Goal: Entertainment & Leisure: Consume media (video, audio)

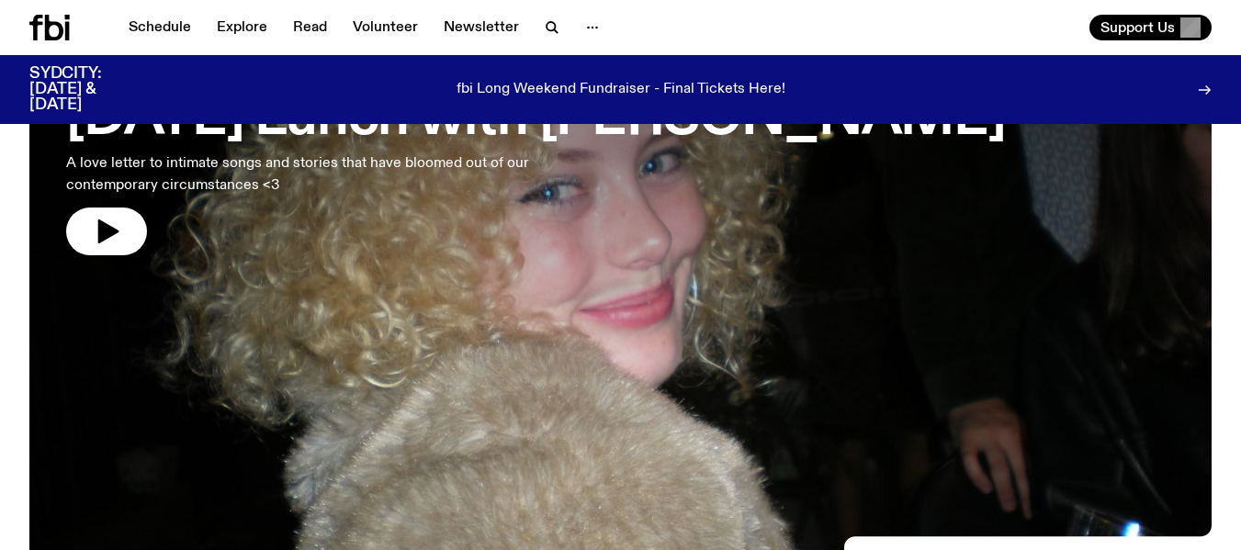
scroll to position [184, 0]
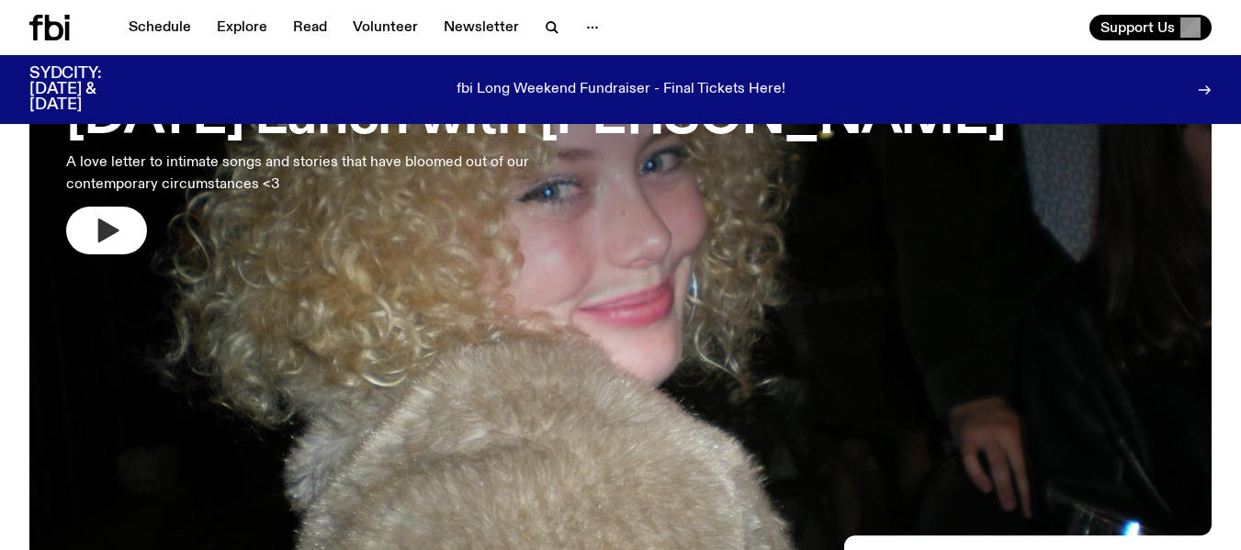
click at [118, 232] on icon "button" at bounding box center [106, 230] width 29 height 29
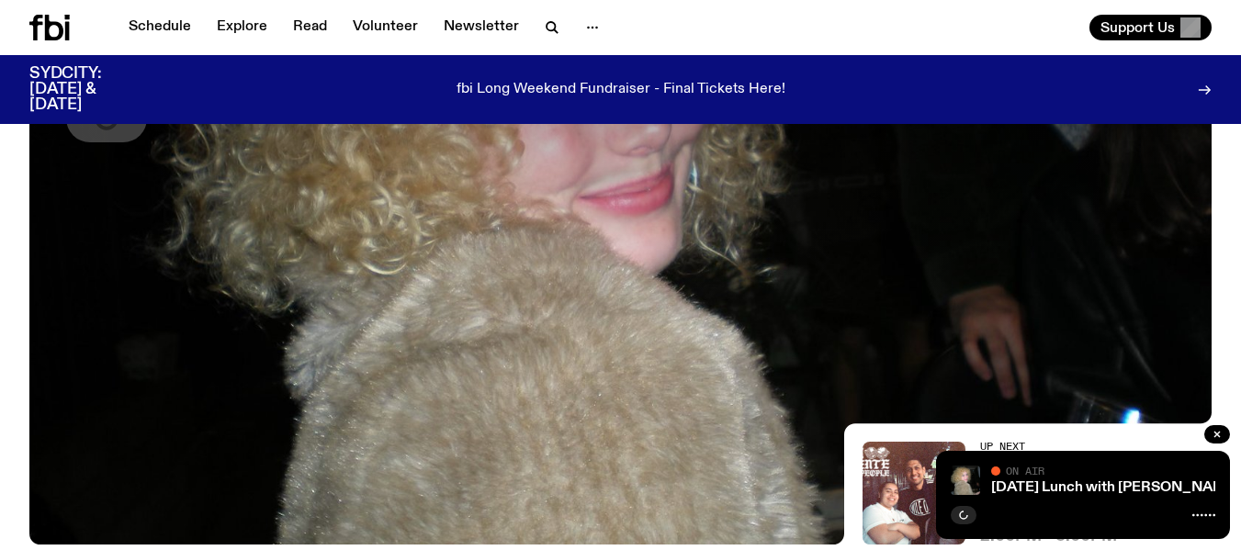
scroll to position [92, 0]
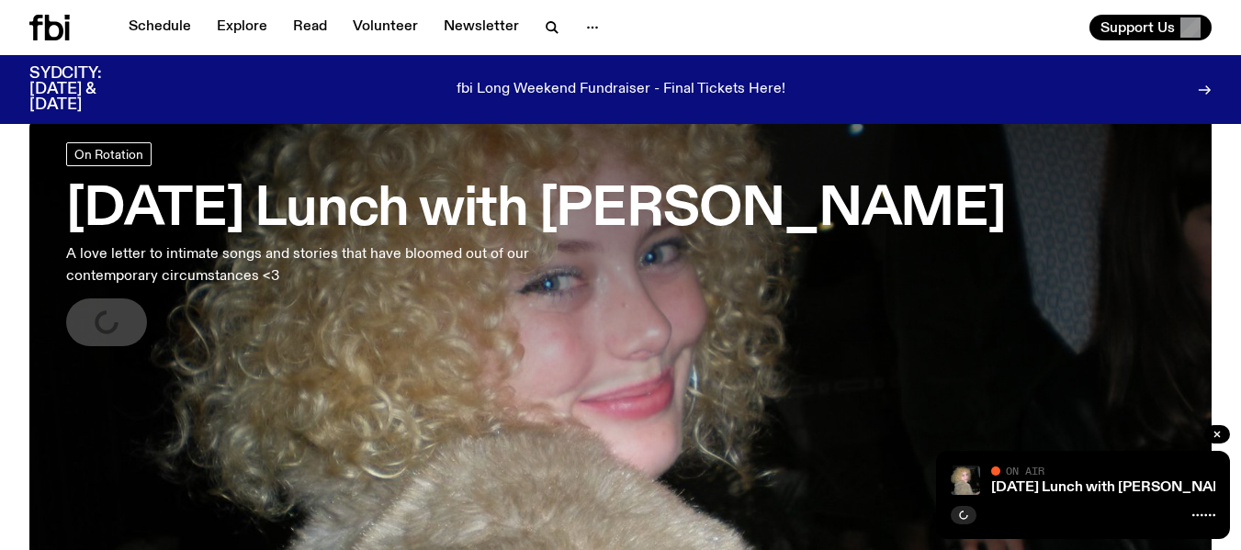
click at [1020, 511] on div at bounding box center [1082, 513] width 264 height 22
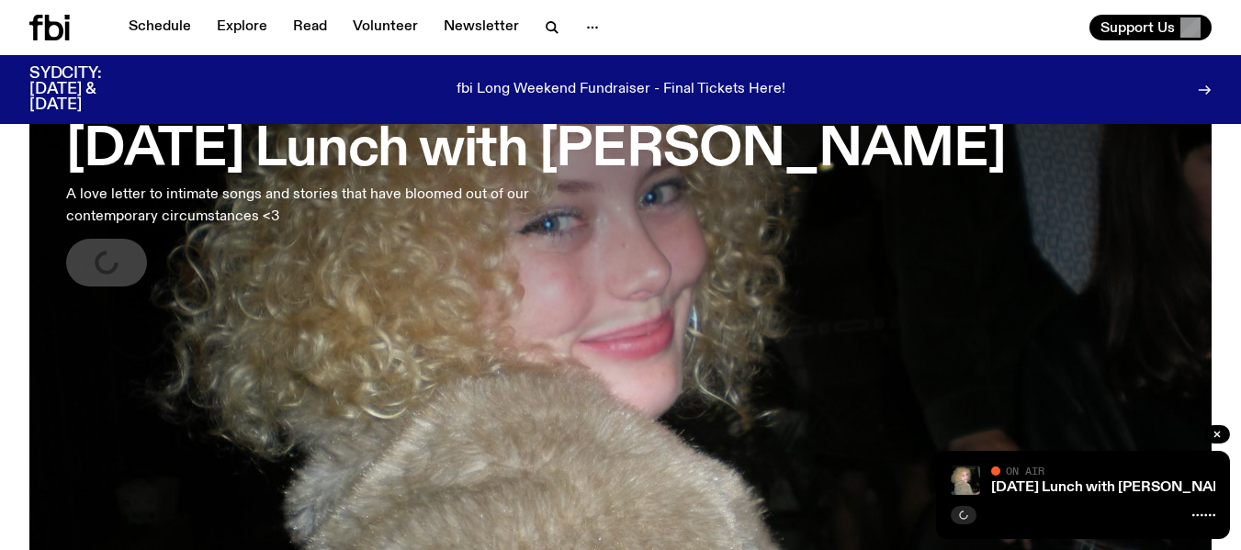
scroll to position [184, 0]
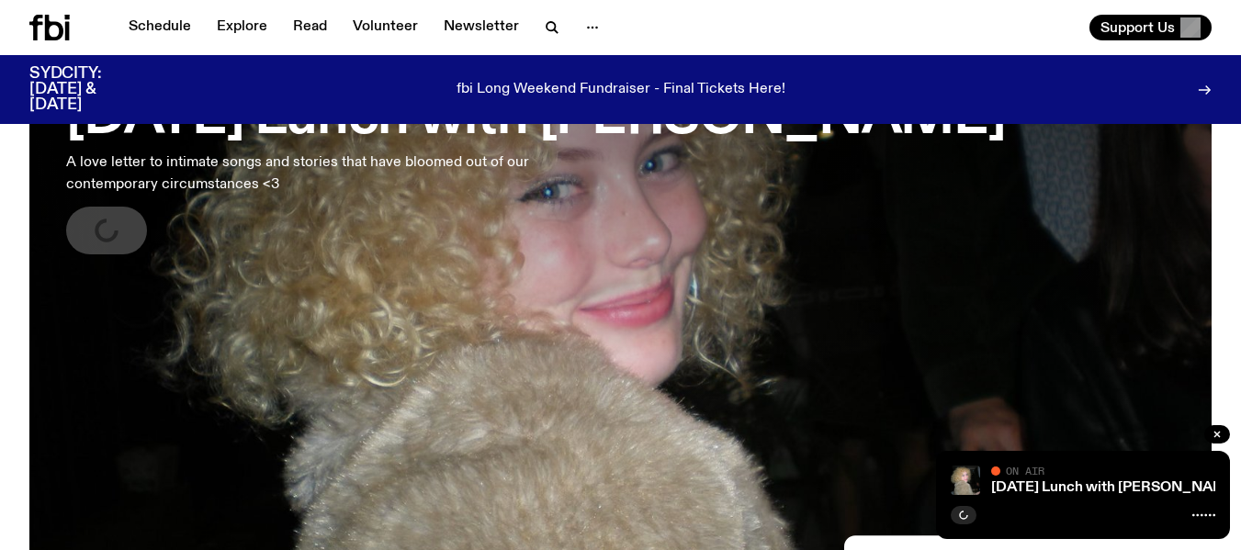
click at [1201, 83] on icon at bounding box center [1204, 90] width 15 height 15
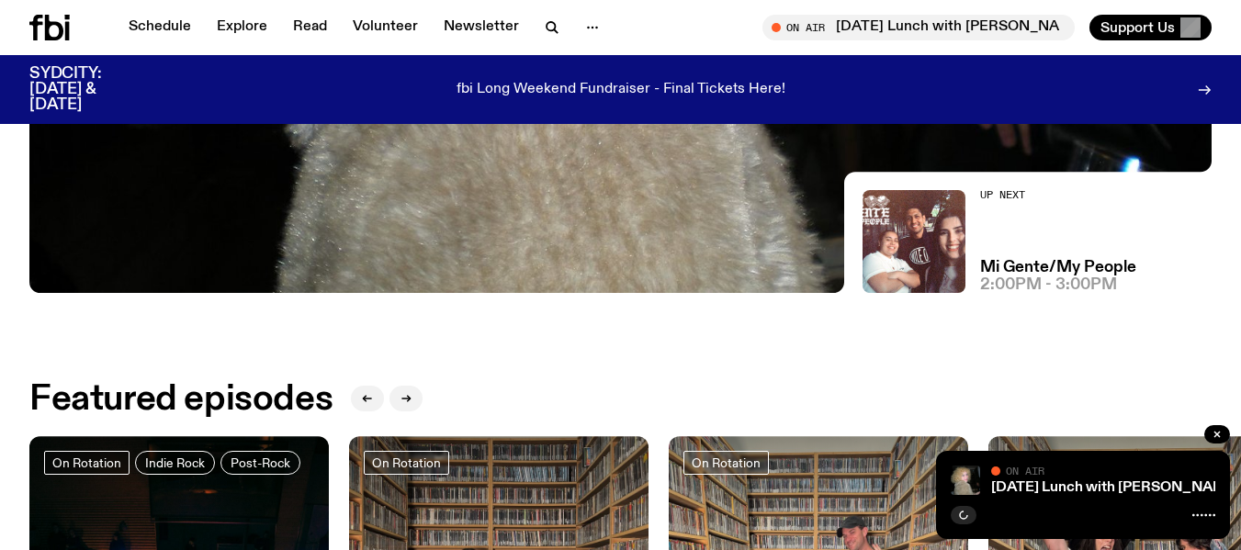
scroll to position [551, 0]
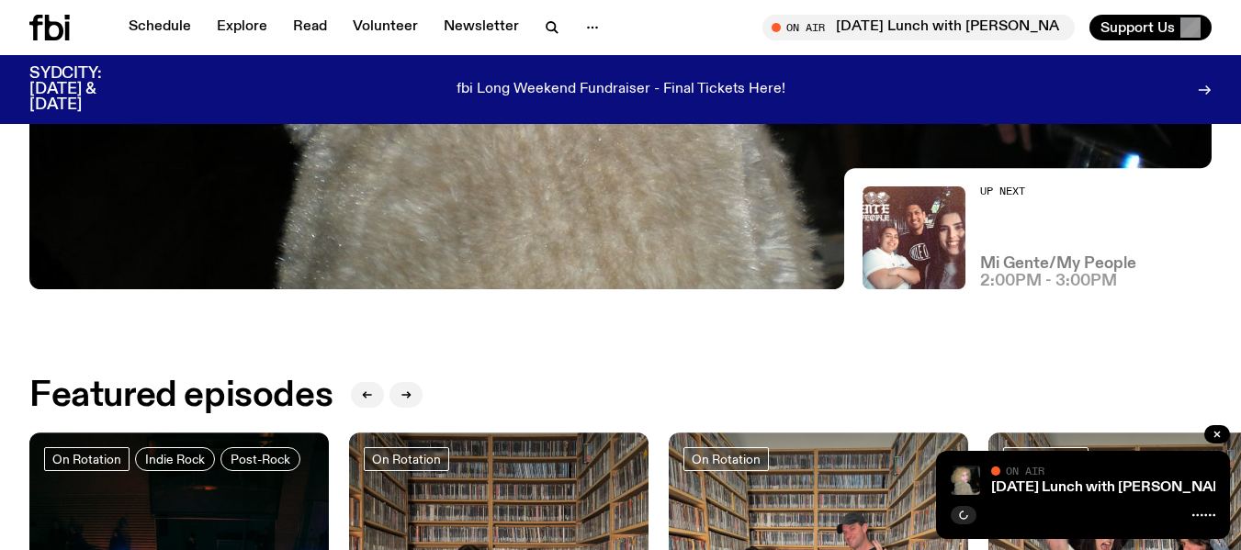
click at [1001, 267] on h3 "Mi Gente/My People" at bounding box center [1058, 264] width 156 height 16
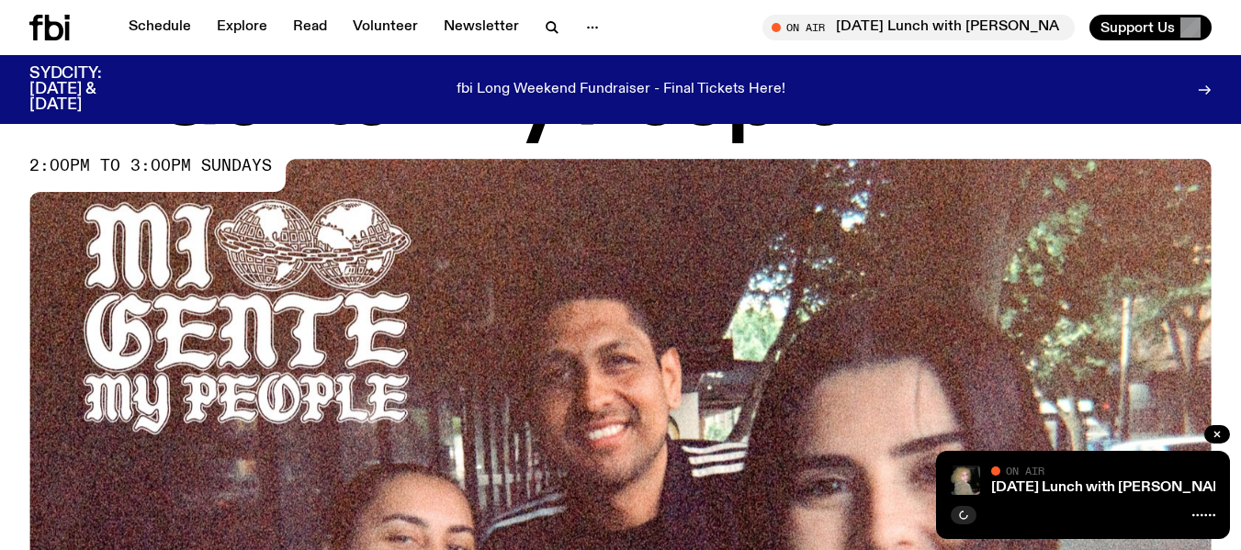
scroll to position [180, 0]
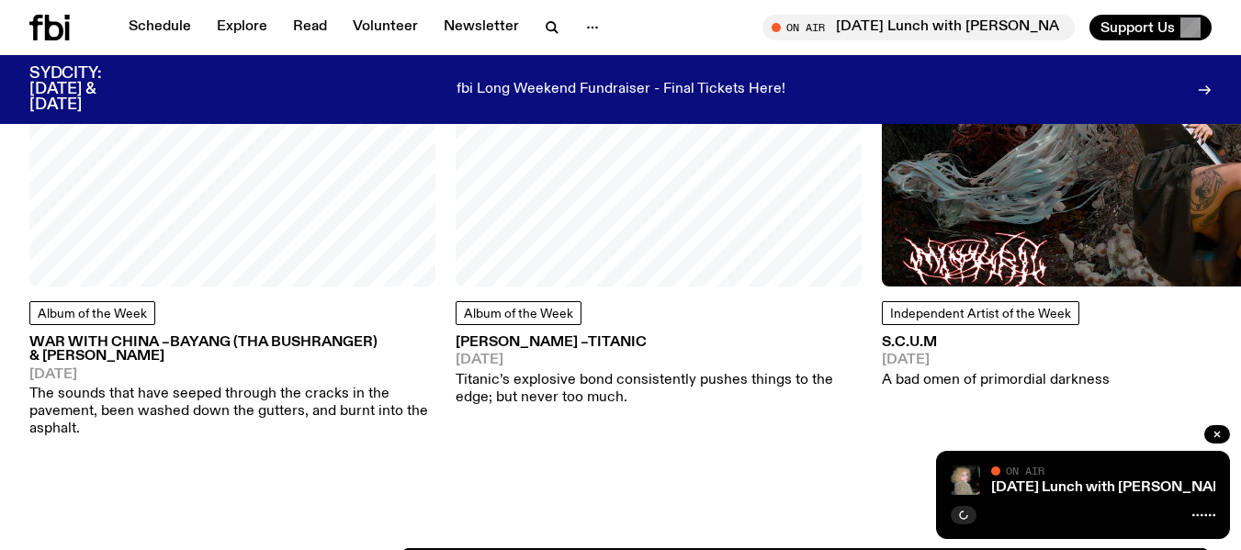
scroll to position [3025, 0]
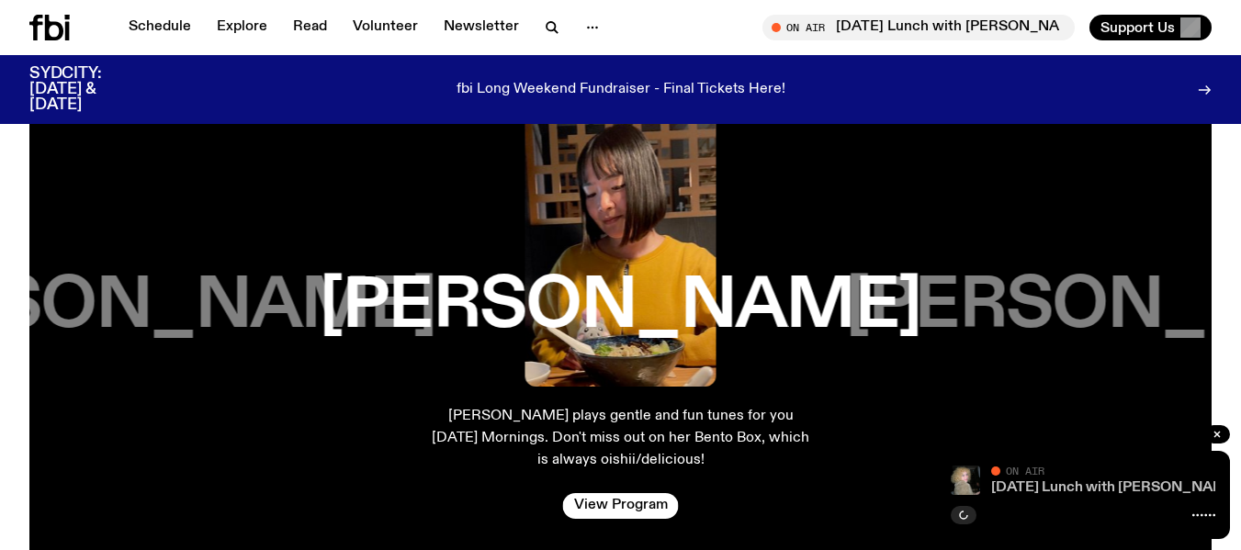
click at [1168, 488] on link "[DATE] Lunch with [PERSON_NAME]" at bounding box center [1115, 487] width 249 height 15
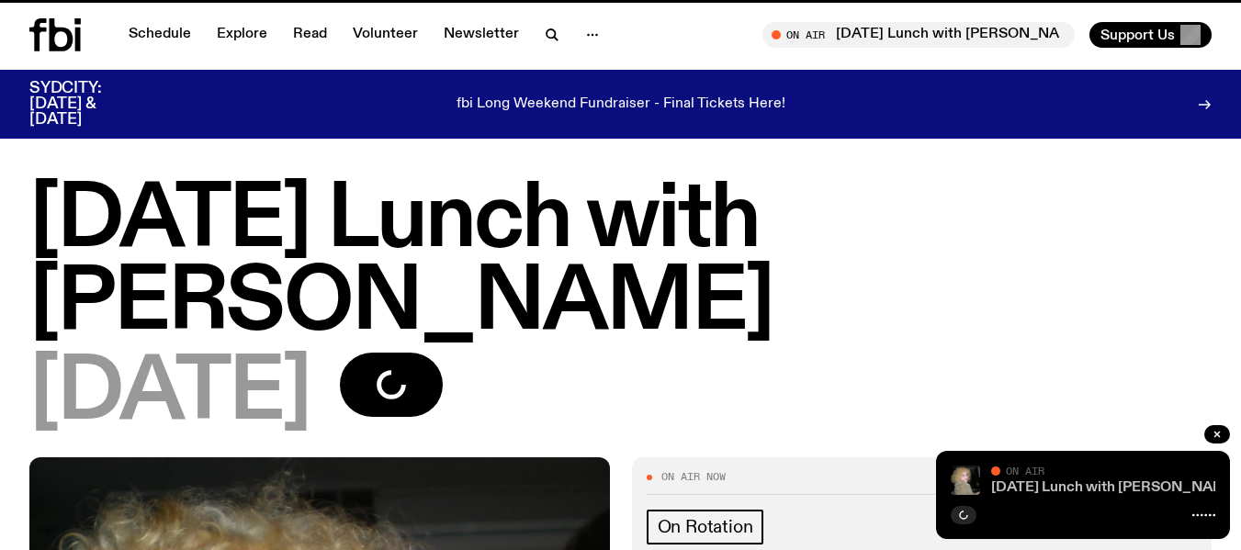
click at [1180, 482] on link "[DATE] Lunch with [PERSON_NAME]" at bounding box center [1115, 487] width 249 height 15
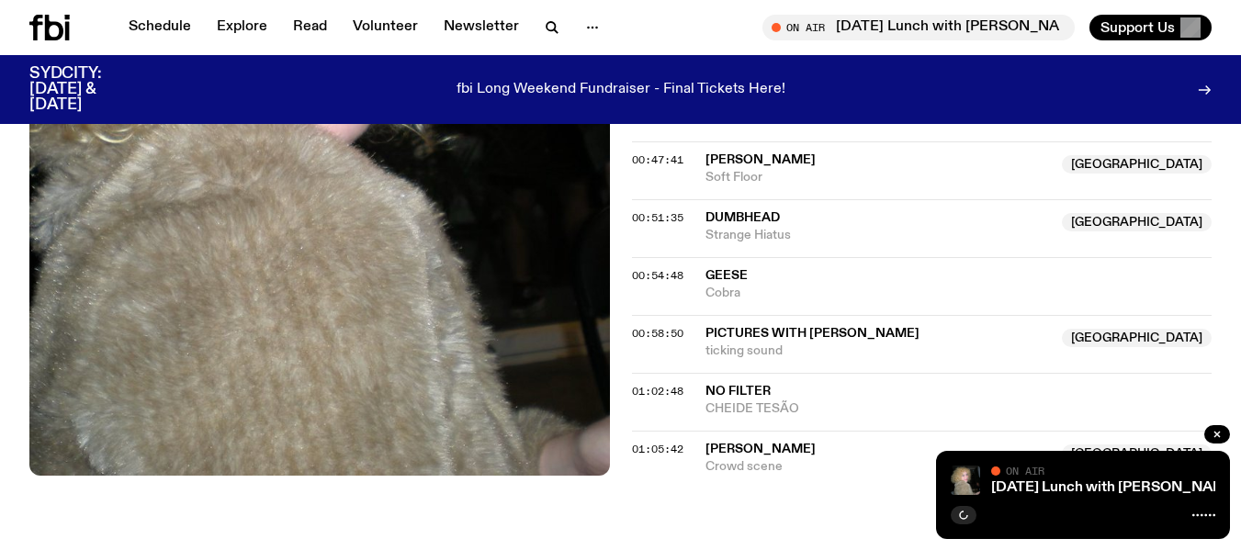
scroll to position [1281, 0]
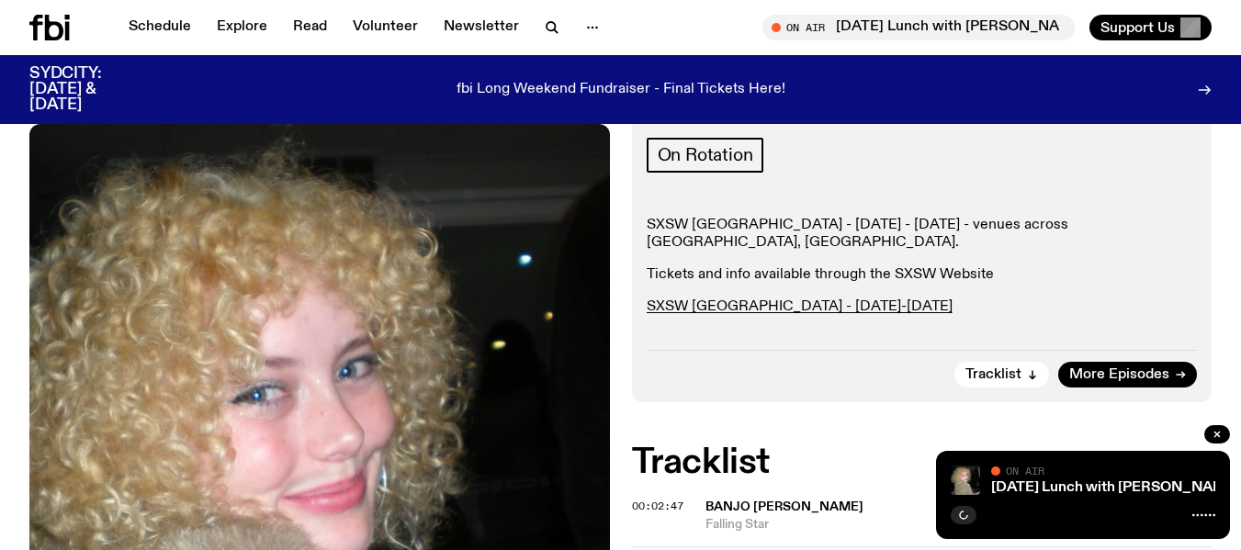
scroll to position [179, 0]
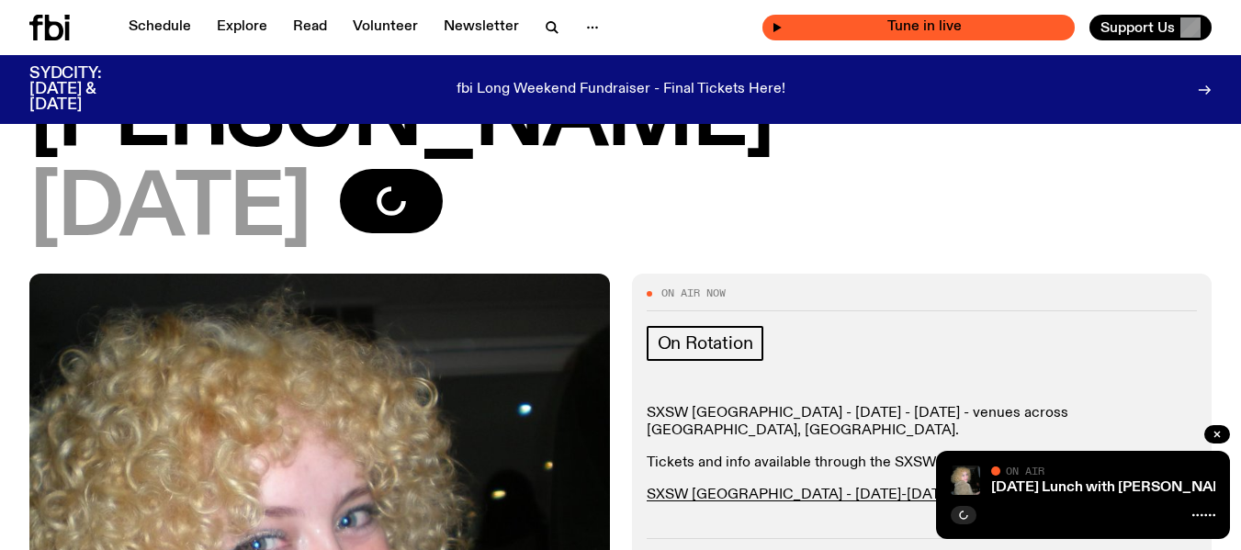
click at [838, 25] on span "Tune in live" at bounding box center [923, 27] width 283 height 14
drag, startPoint x: 896, startPoint y: 0, endPoint x: 874, endPoint y: 37, distance: 42.8
click at [874, 37] on div "Tune in live" at bounding box center [918, 28] width 312 height 26
click at [873, 31] on span "Tune in live" at bounding box center [923, 27] width 283 height 14
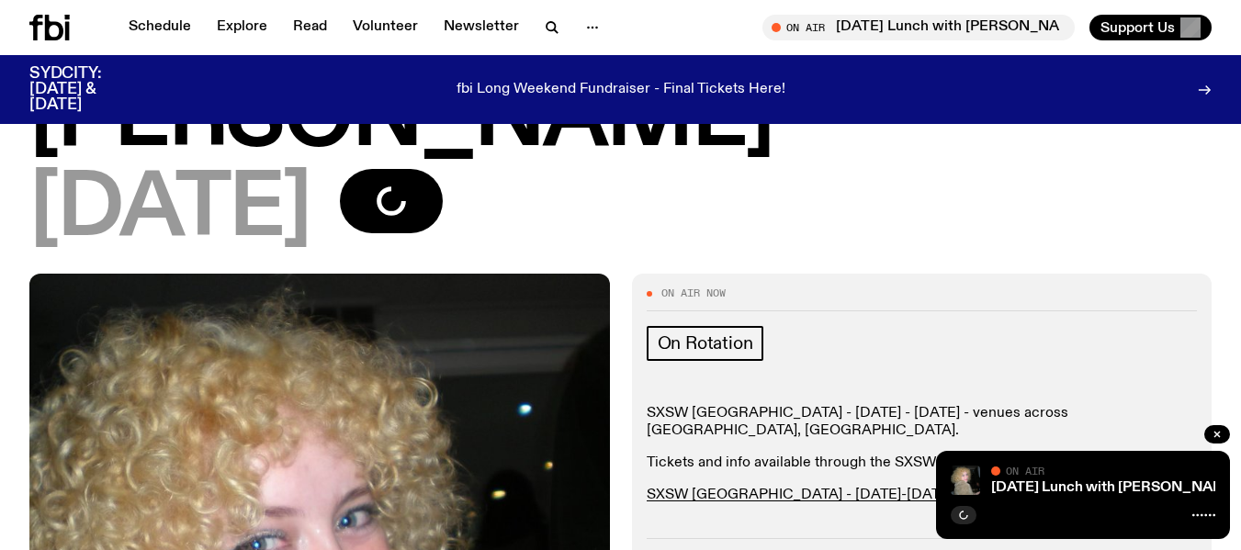
click at [1087, 501] on div "Sunday Lunch with Adam Cook On Air On Air" at bounding box center [1083, 495] width 294 height 88
click at [1216, 425] on button "button" at bounding box center [1217, 434] width 26 height 18
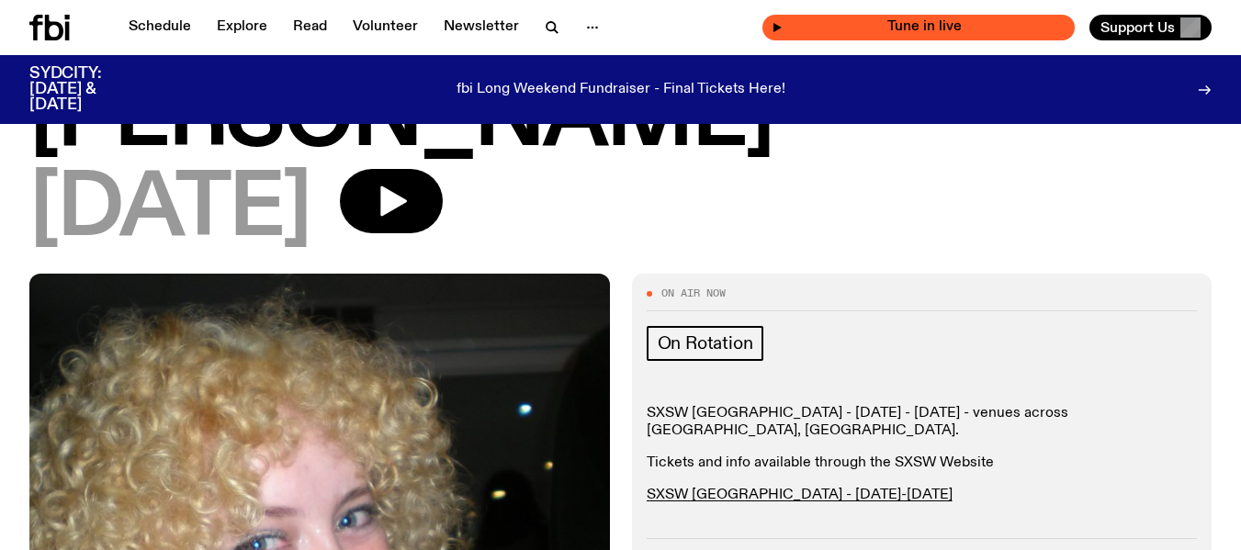
click at [962, 24] on span "Tune in live" at bounding box center [923, 27] width 283 height 14
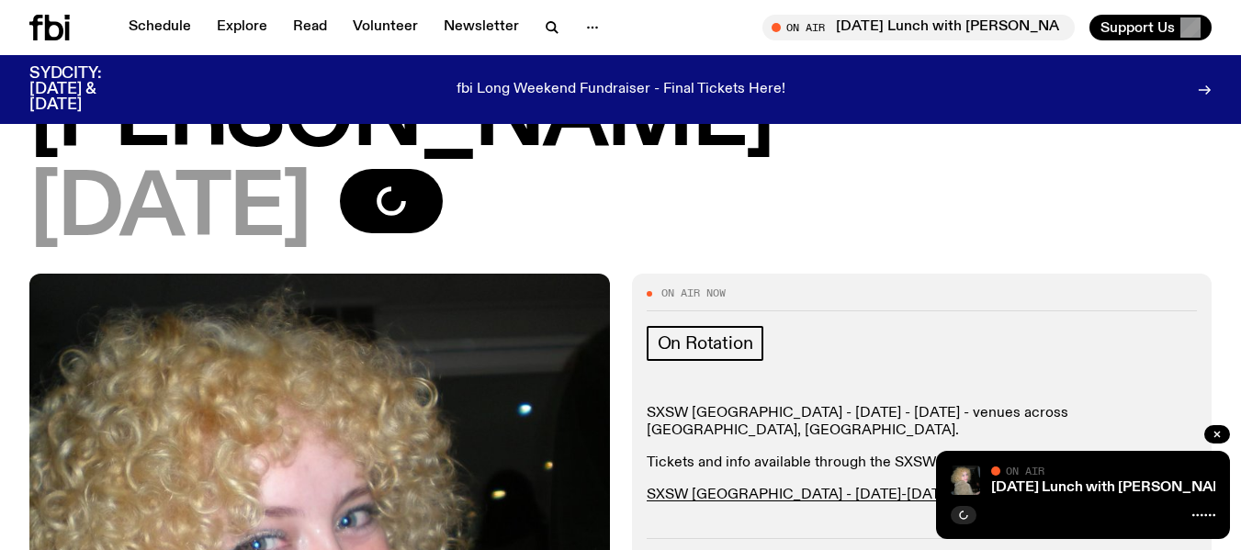
click at [994, 523] on div at bounding box center [1082, 513] width 264 height 22
click at [978, 513] on div at bounding box center [1082, 513] width 264 height 22
click at [978, 512] on div at bounding box center [1082, 513] width 264 height 22
click at [950, 63] on div "SYDCITY: OCTOBER 3 & 4 fbi Long Weekend Fundraiser - Final Tickets Here!" at bounding box center [620, 89] width 1182 height 69
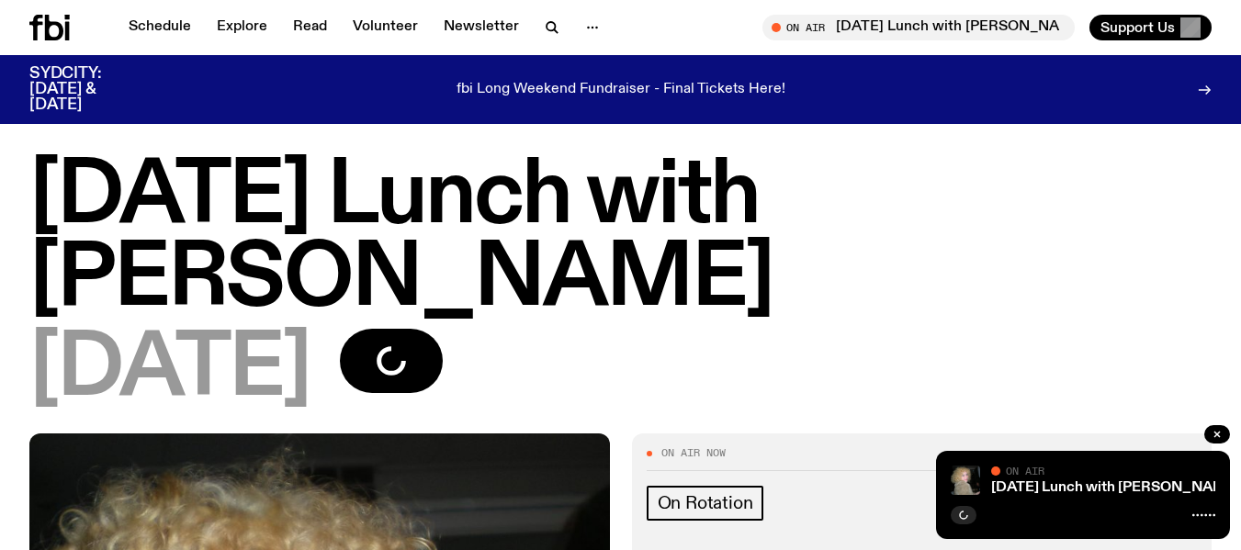
scroll to position [0, 0]
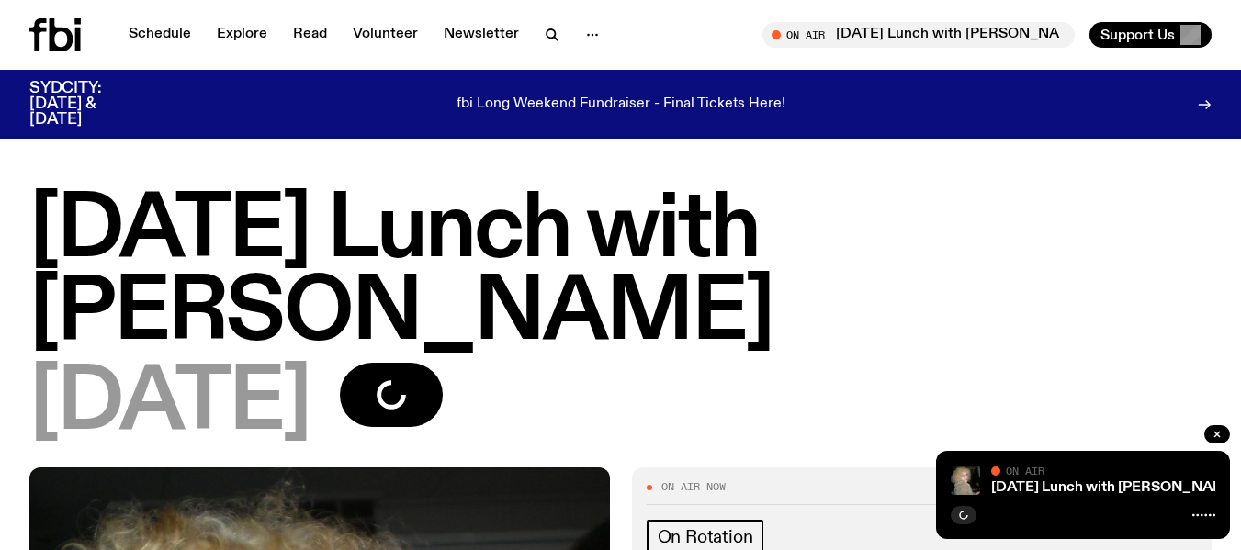
click at [40, 38] on icon at bounding box center [54, 34] width 51 height 33
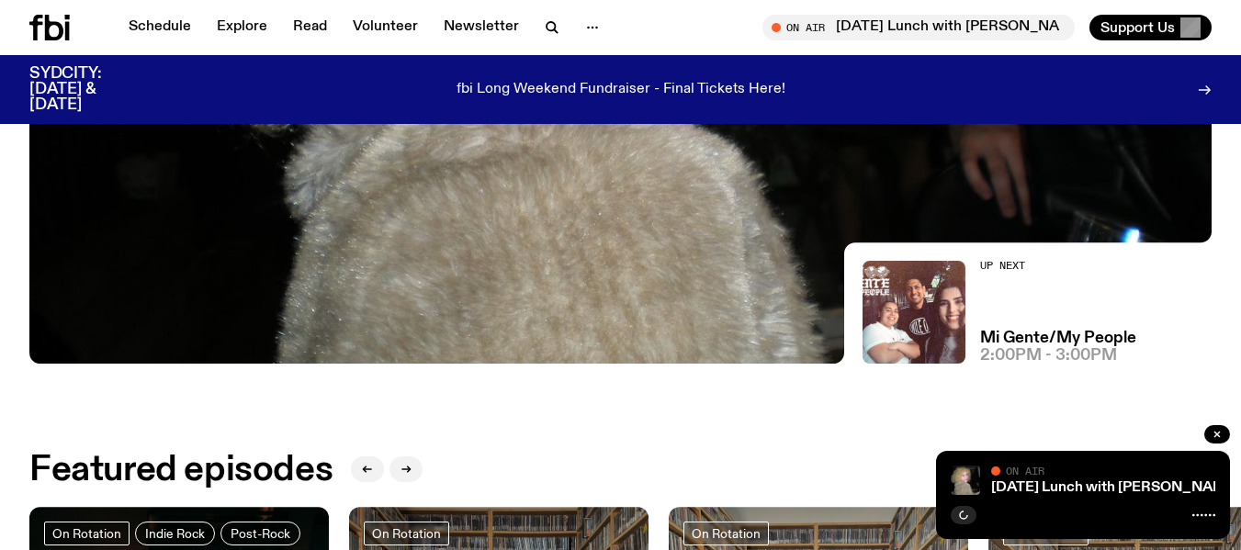
scroll to position [444, 0]
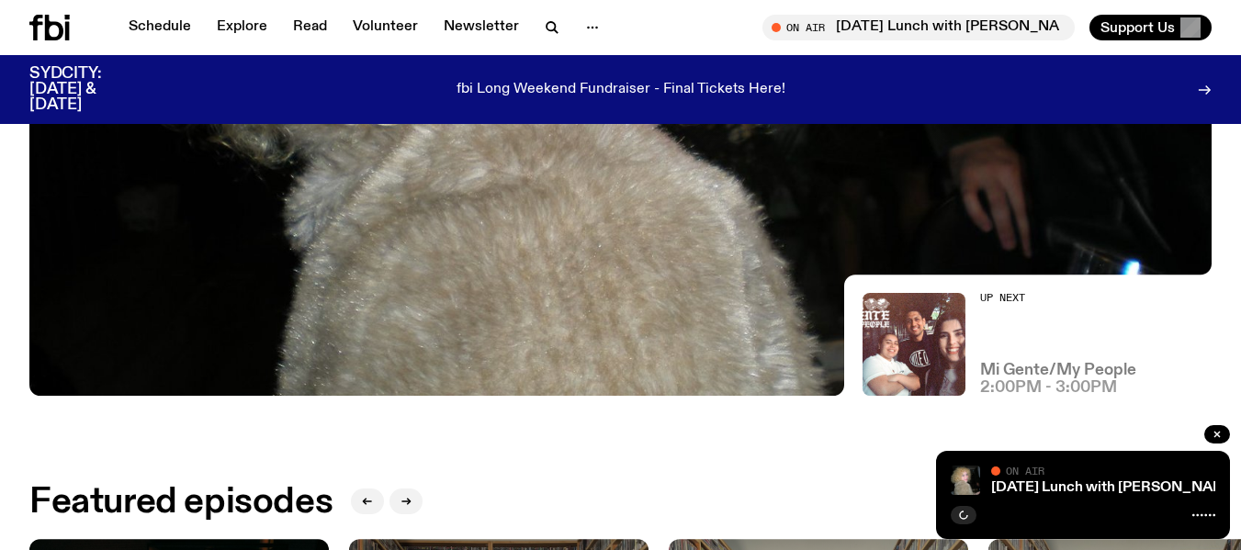
click at [988, 374] on h3 "Mi Gente/My People" at bounding box center [1058, 371] width 156 height 16
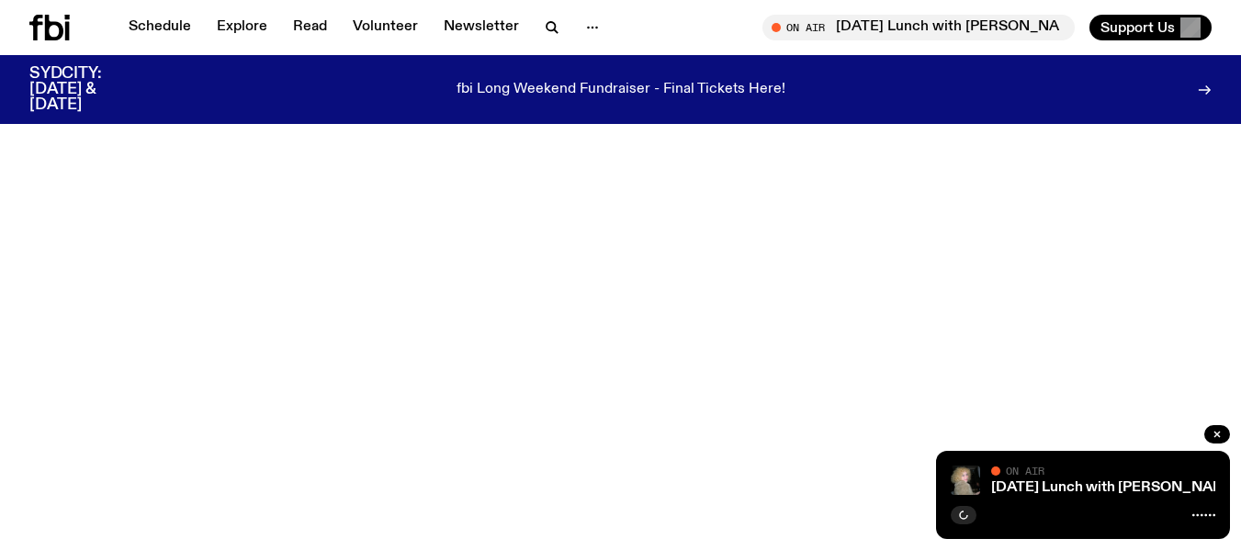
scroll to position [178, 0]
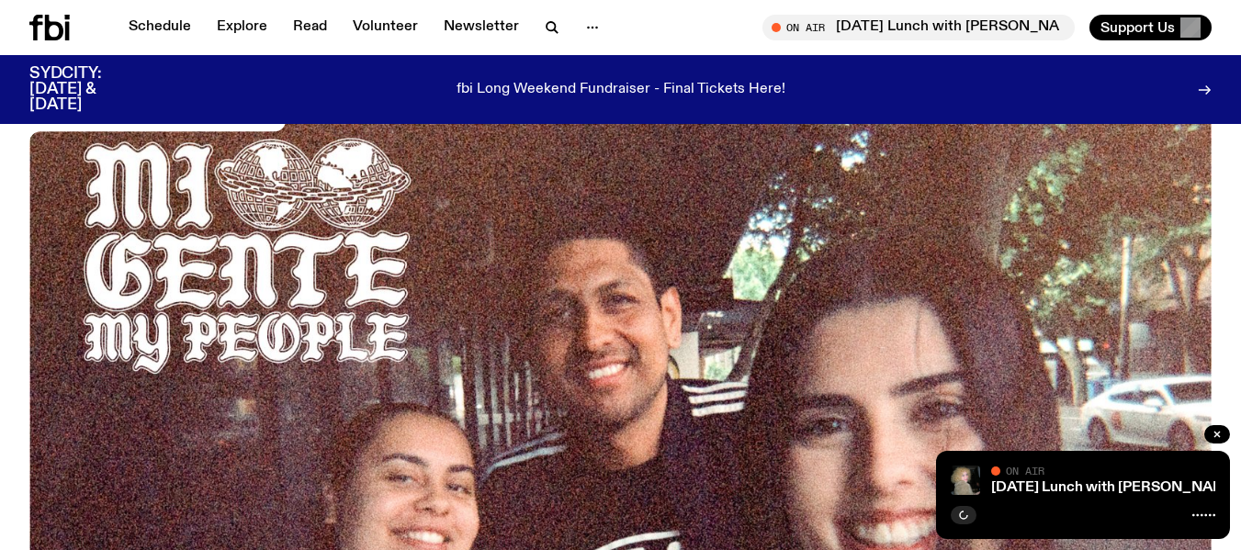
click at [1069, 499] on div "Sunday Lunch with Adam Cook On Air On Air" at bounding box center [1083, 495] width 294 height 88
drag, startPoint x: 1069, startPoint y: 499, endPoint x: 1006, endPoint y: 524, distance: 68.4
click at [1064, 503] on div "Sunday Lunch with Adam Cook On Air On Air" at bounding box center [1083, 495] width 294 height 88
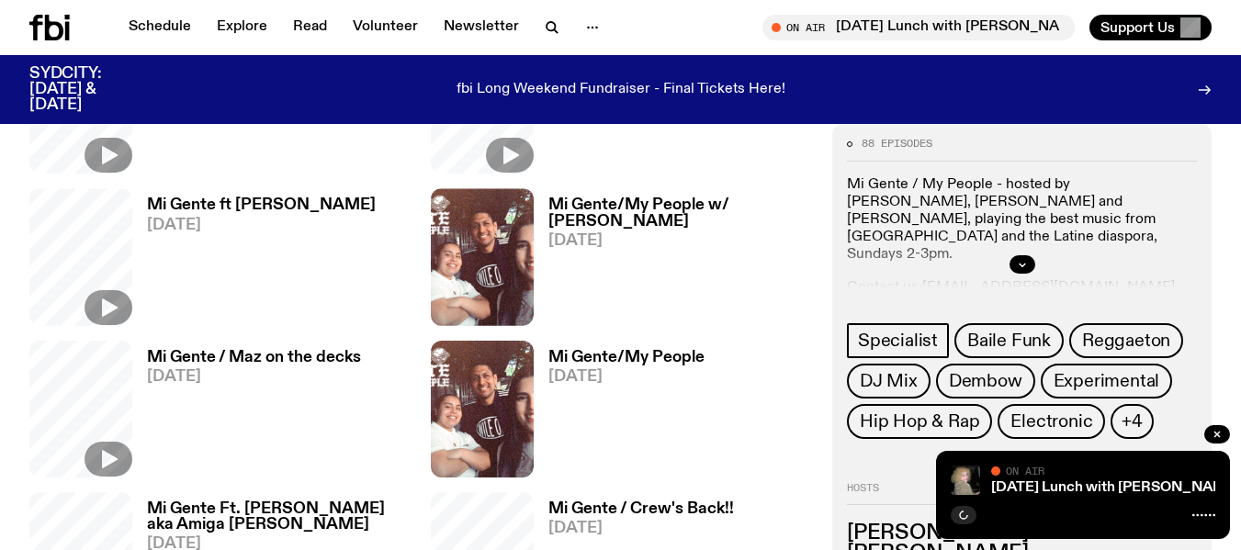
scroll to position [2384, 0]
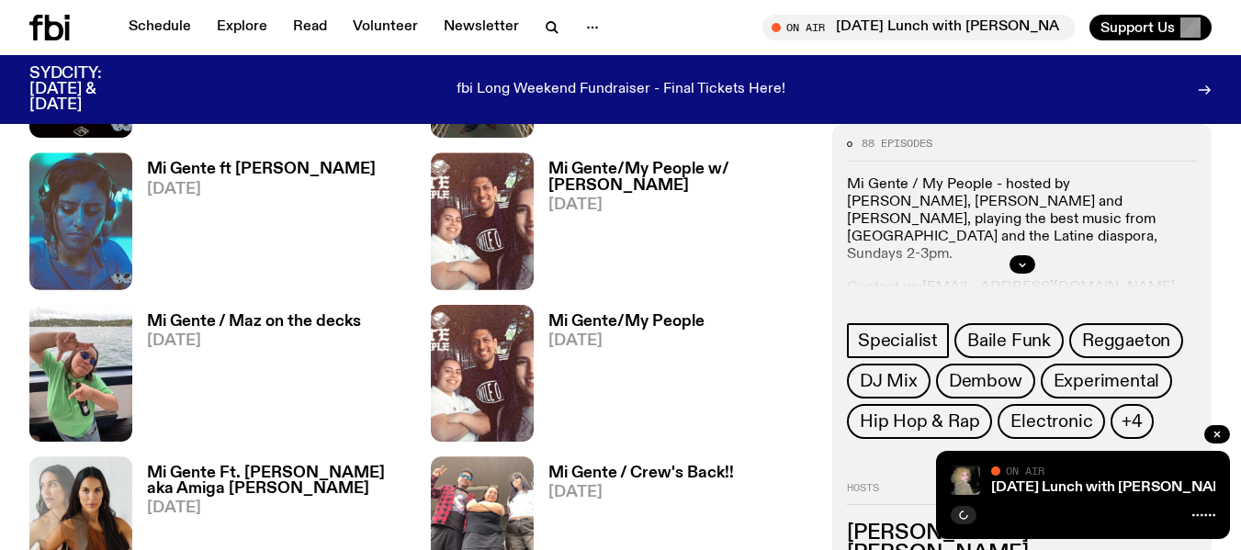
click at [621, 310] on div "Mi Gente/My People [DATE]" at bounding box center [619, 373] width 171 height 137
click at [621, 323] on h3 "Mi Gente/My People" at bounding box center [626, 322] width 156 height 16
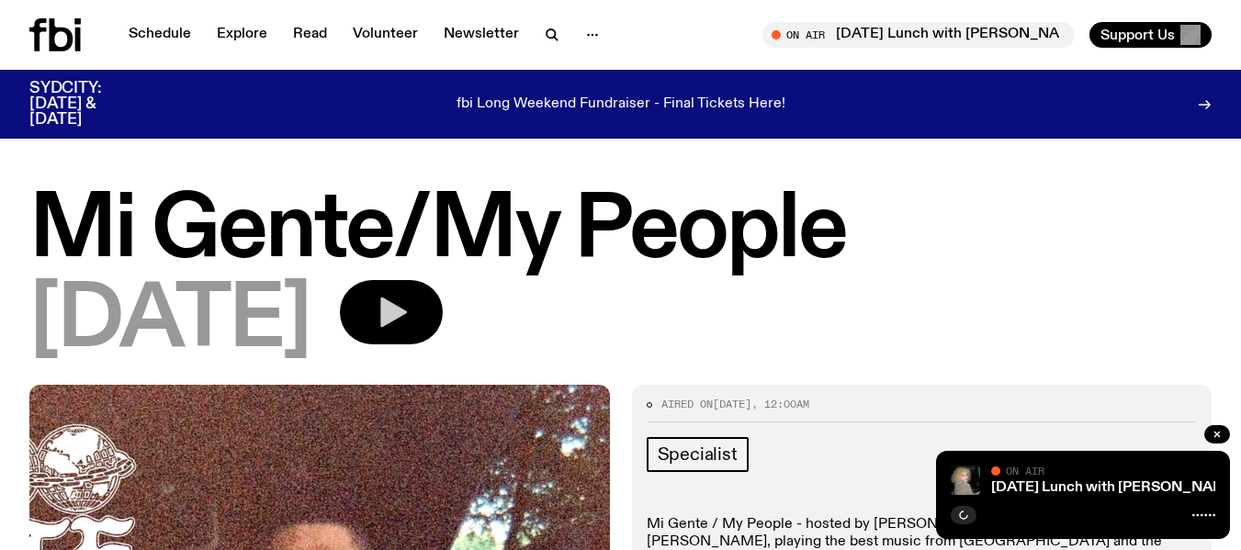
click at [410, 323] on icon "button" at bounding box center [391, 312] width 37 height 37
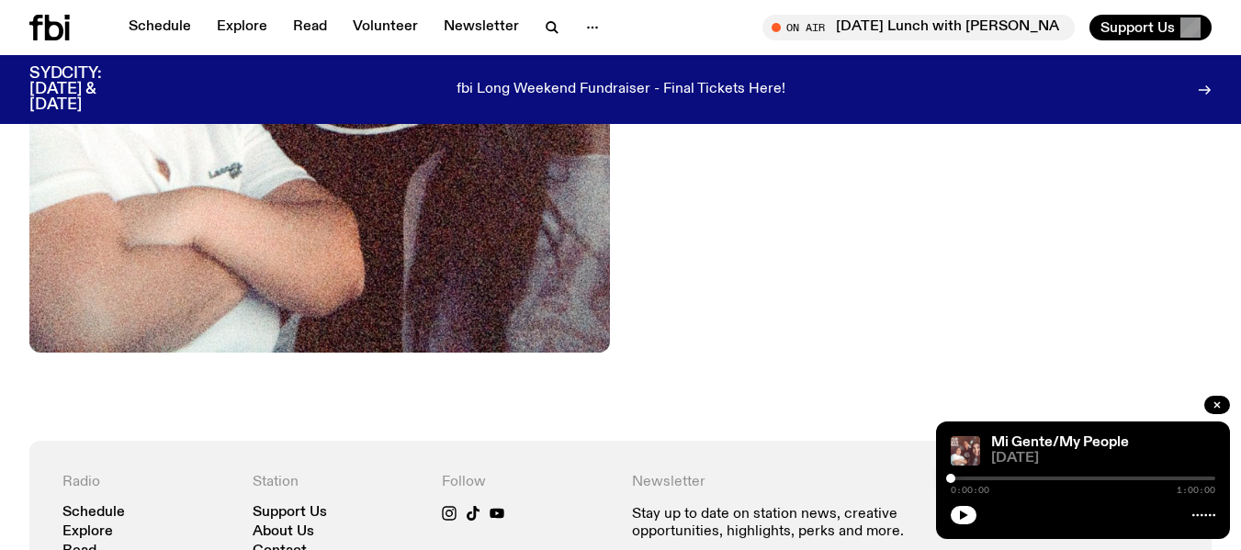
scroll to position [823, 0]
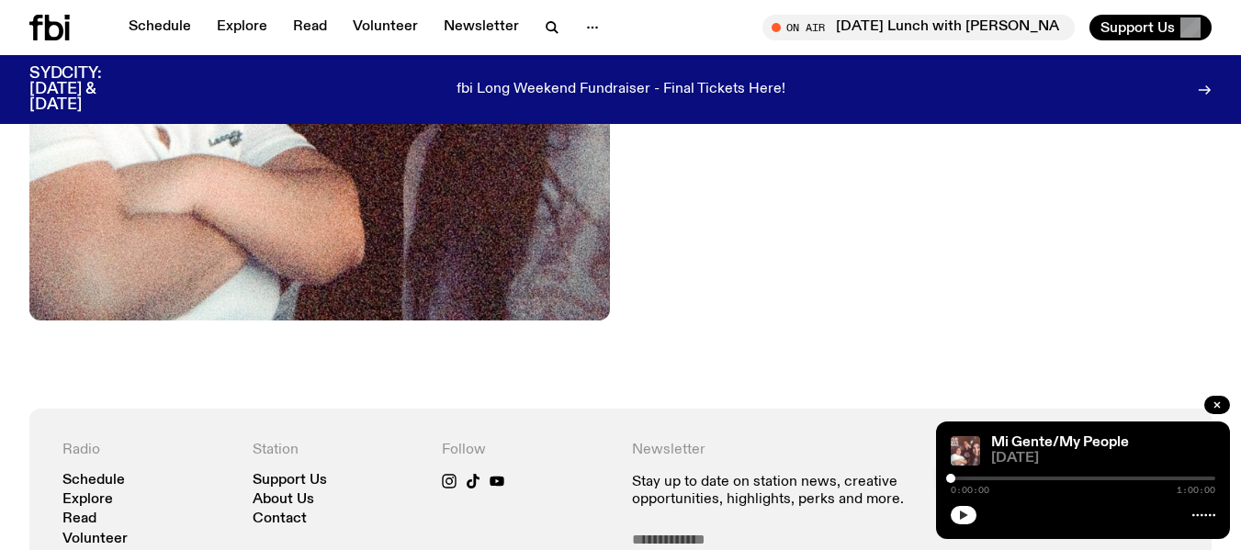
click at [962, 512] on icon "button" at bounding box center [964, 515] width 8 height 9
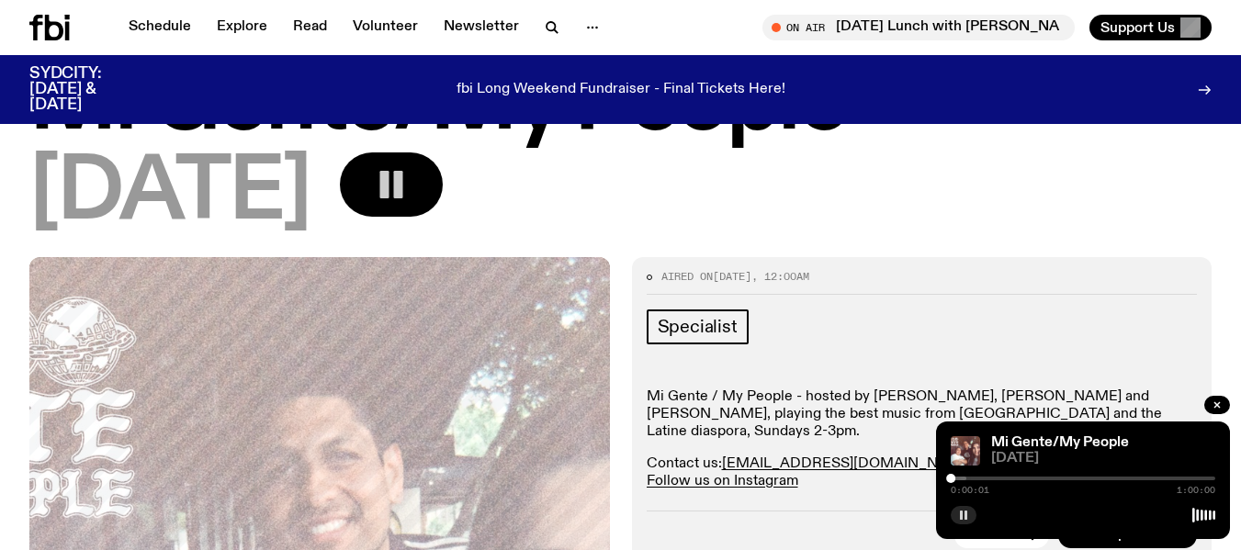
scroll to position [0, 0]
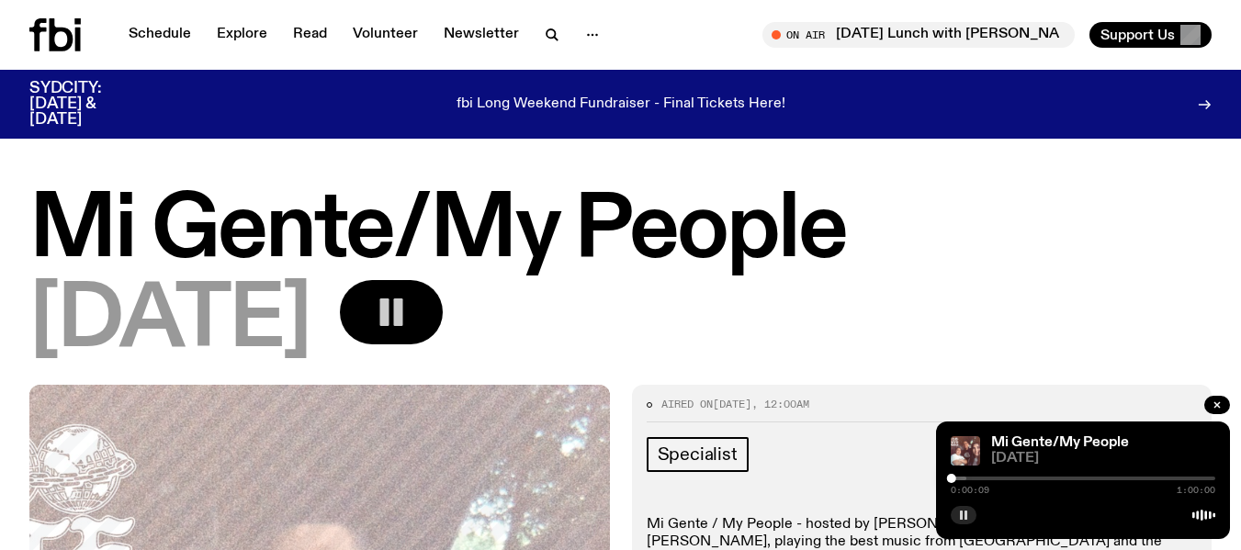
click at [50, 49] on icon at bounding box center [62, 34] width 24 height 33
